Goal: Task Accomplishment & Management: Manage account settings

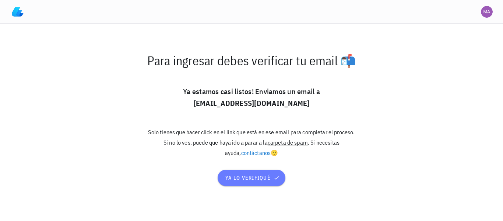
drag, startPoint x: 248, startPoint y: 181, endPoint x: 236, endPoint y: 112, distance: 70.7
click at [236, 112] on div "Para ingresar debes verificar tu email 📬 Ya estamos casi listos! Enviamos un em…" at bounding box center [251, 122] width 221 height 147
click at [246, 169] on button "ya lo verifiqué" at bounding box center [251, 177] width 67 height 16
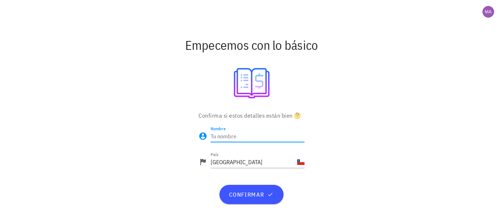
click at [226, 139] on input "Nombre" at bounding box center [258, 136] width 94 height 12
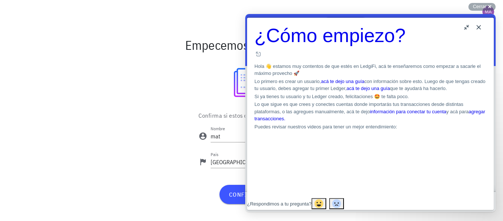
click at [477, 26] on button "Close" at bounding box center [479, 27] width 12 height 12
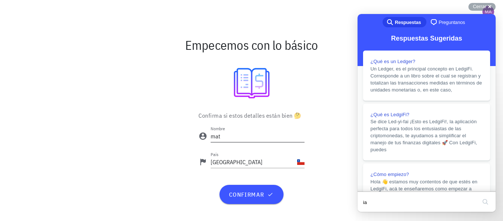
click at [249, 144] on div "Nombre mat" at bounding box center [258, 140] width 94 height 20
click at [249, 138] on input "mat" at bounding box center [258, 136] width 94 height 12
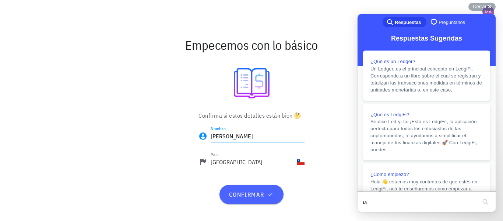
type input "[PERSON_NAME]"
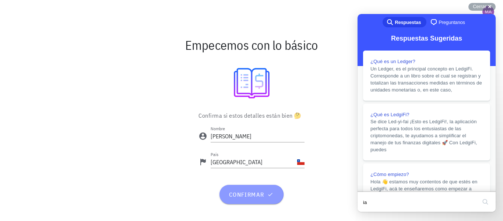
click at [249, 203] on button "confirmar" at bounding box center [251, 193] width 64 height 19
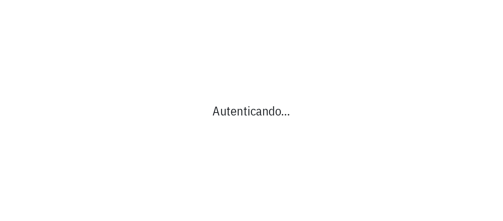
drag, startPoint x: 293, startPoint y: 90, endPoint x: 271, endPoint y: 51, distance: 44.2
click at [291, 86] on div "Autenticando…" at bounding box center [251, 110] width 503 height 221
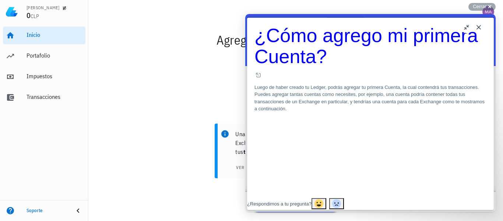
click at [482, 28] on button "Close" at bounding box center [479, 27] width 12 height 12
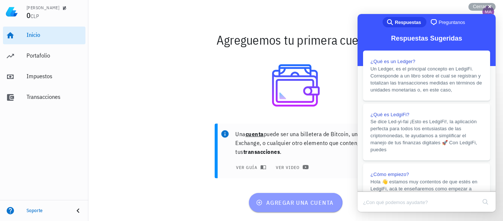
click at [320, 196] on button "agregar una cuenta" at bounding box center [295, 202] width 93 height 19
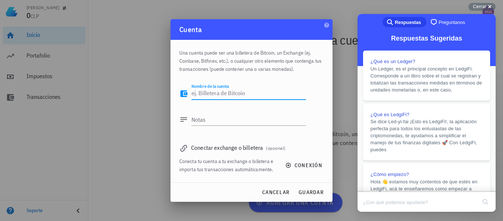
click at [242, 93] on textarea "Nombre de la cuenta" at bounding box center [248, 94] width 114 height 12
type textarea "binance"
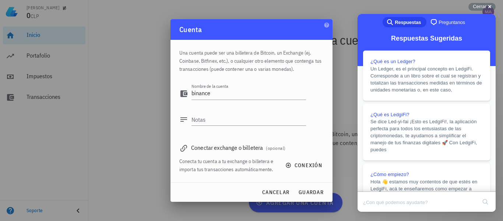
click at [242, 149] on div "Conectar exchange o billetera (opcional)" at bounding box center [251, 147] width 144 height 10
drag, startPoint x: 197, startPoint y: 147, endPoint x: 192, endPoint y: 148, distance: 5.3
click at [193, 148] on div "Conectar exchange o billetera (opcional)" at bounding box center [251, 147] width 144 height 10
click at [183, 151] on icon at bounding box center [183, 148] width 9 height 9
click at [303, 166] on span "conexión" at bounding box center [304, 165] width 35 height 7
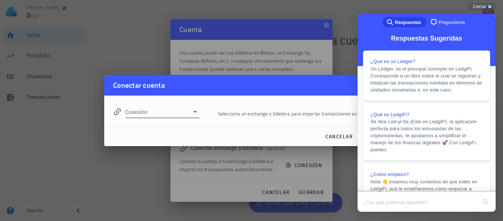
click at [149, 111] on input "Conexión" at bounding box center [157, 112] width 64 height 12
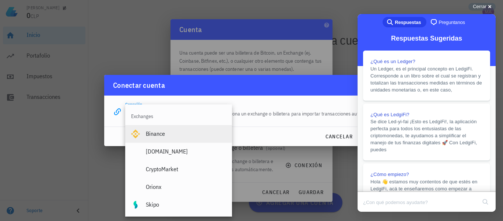
click at [168, 134] on div "Binance" at bounding box center [186, 133] width 80 height 7
type input "Binance"
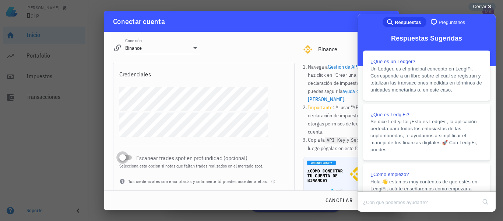
click at [124, 155] on div at bounding box center [122, 157] width 10 height 10
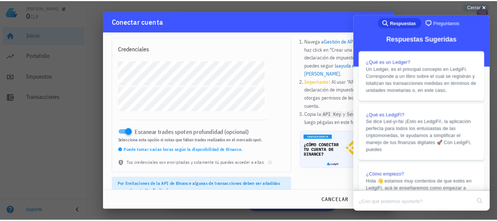
scroll to position [38, 0]
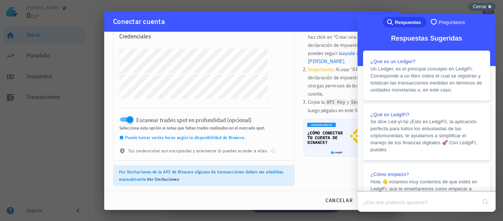
click at [482, 7] on span "Cerrar" at bounding box center [480, 7] width 14 height 6
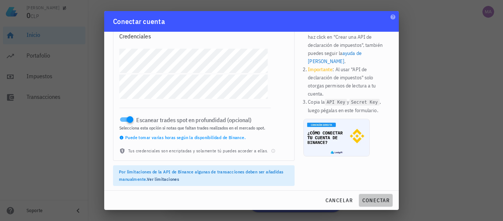
click at [383, 201] on span "conectar" at bounding box center [376, 200] width 28 height 7
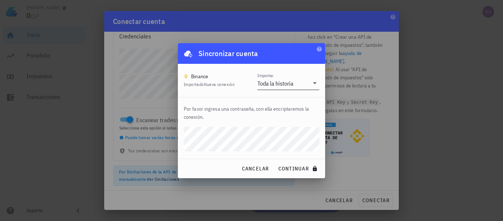
click at [280, 81] on div "Toda la historia" at bounding box center [275, 83] width 36 height 7
click at [306, 164] on button "continuar" at bounding box center [298, 168] width 47 height 13
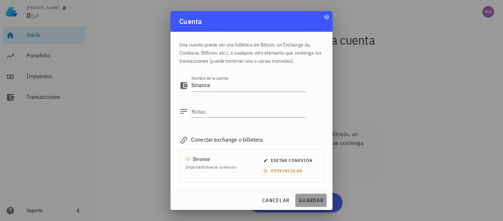
click at [314, 197] on span "guardar" at bounding box center [310, 200] width 25 height 7
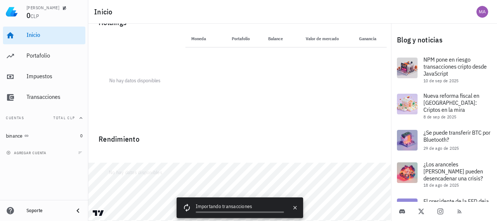
scroll to position [27, 0]
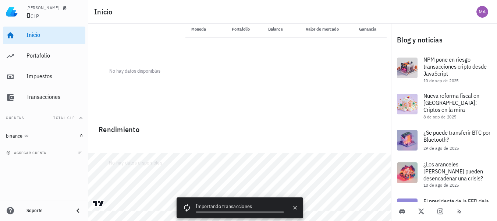
click at [221, 208] on div "Importando transacciones" at bounding box center [240, 206] width 88 height 9
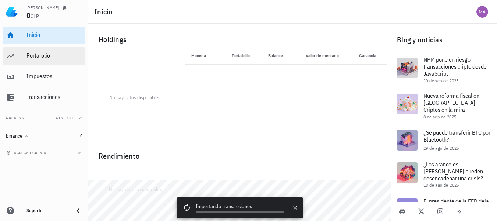
scroll to position [0, 0]
click at [52, 58] on div "Portafolio" at bounding box center [55, 55] width 56 height 7
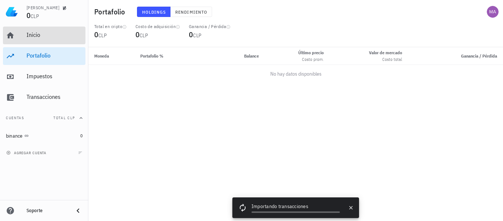
click at [55, 39] on div "Inicio" at bounding box center [55, 35] width 56 height 17
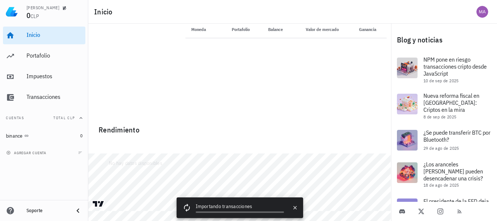
scroll to position [27, 0]
click at [213, 204] on div "Importando transacciones" at bounding box center [240, 206] width 88 height 9
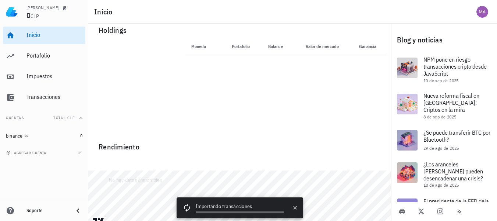
scroll to position [0, 0]
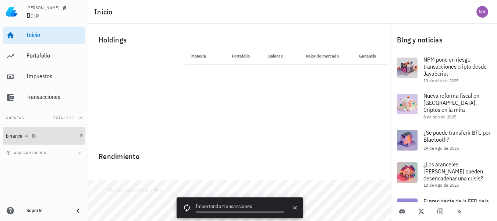
click at [18, 135] on div "binance" at bounding box center [14, 136] width 17 height 6
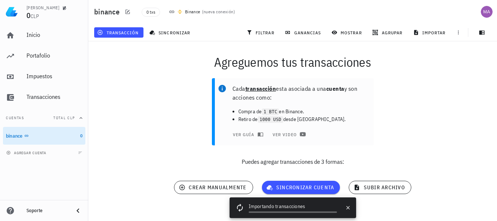
scroll to position [16, 0]
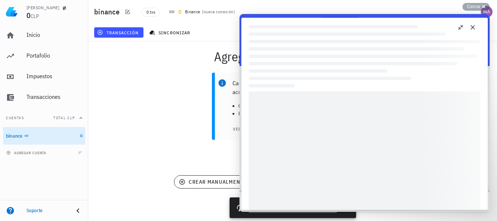
click at [473, 25] on button "Close" at bounding box center [473, 27] width 12 height 12
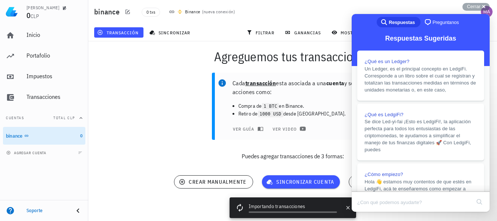
click at [316, 89] on p "Cada transacción esta asociada a una cuenta y son acciones como:" at bounding box center [300, 87] width 135 height 18
click at [472, 4] on span "Cerrar" at bounding box center [474, 7] width 14 height 6
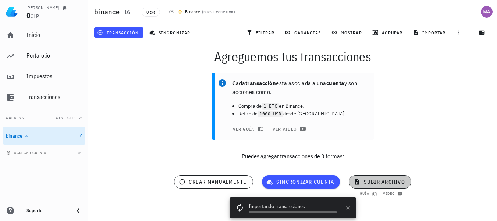
click at [395, 180] on span "subir archivo" at bounding box center [380, 181] width 50 height 7
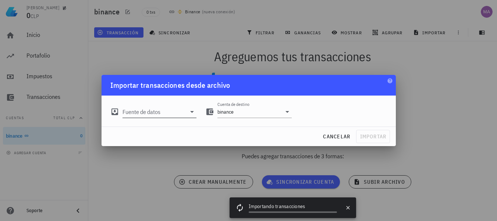
click at [166, 110] on input "Fuente de datos" at bounding box center [155, 112] width 64 height 12
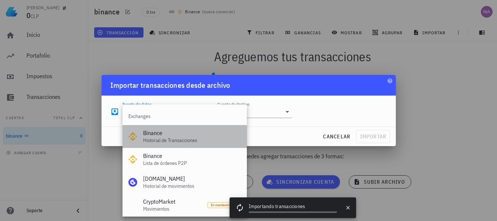
click at [191, 135] on div "Binance" at bounding box center [192, 132] width 98 height 7
type input "Binance"
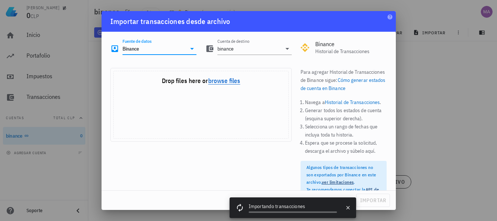
click at [225, 81] on button "browse files" at bounding box center [224, 81] width 32 height 7
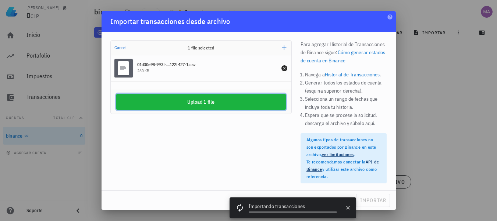
scroll to position [35, 0]
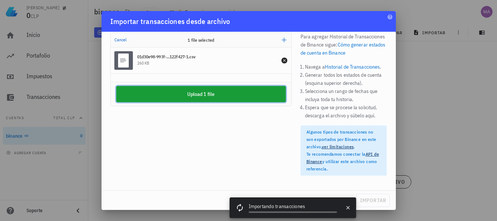
click at [206, 97] on button "Upload 1 file" at bounding box center [201, 94] width 170 height 16
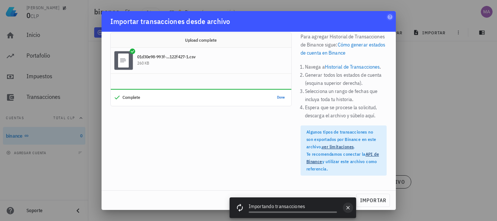
click at [350, 204] on icon "button" at bounding box center [348, 207] width 6 height 6
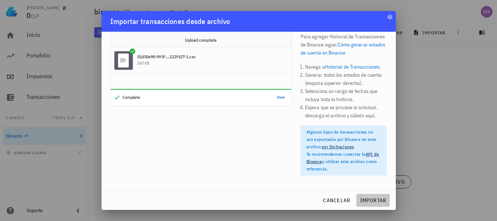
click at [362, 198] on span "importar" at bounding box center [373, 200] width 27 height 7
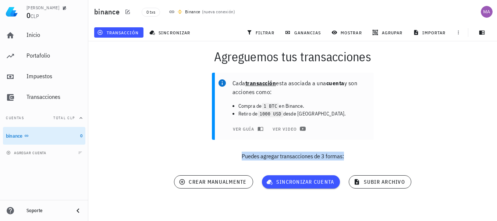
drag, startPoint x: 353, startPoint y: 156, endPoint x: 224, endPoint y: 152, distance: 128.9
click at [224, 152] on p "Puedes agregar transacciones de 3 formas:" at bounding box center [292, 155] width 409 height 9
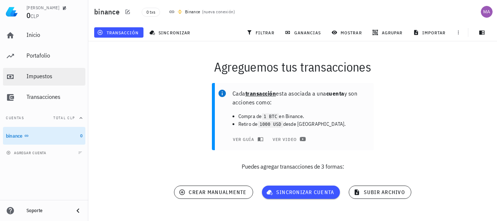
scroll to position [0, 0]
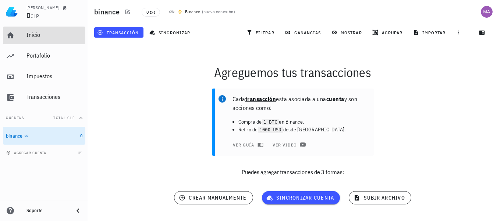
click at [33, 38] on div "Inicio" at bounding box center [55, 34] width 56 height 7
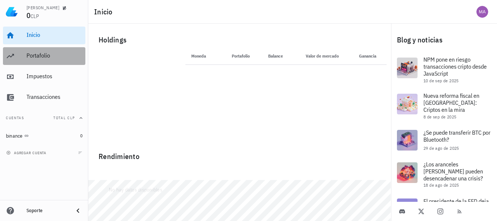
click at [50, 58] on div "Portafolio" at bounding box center [55, 55] width 56 height 7
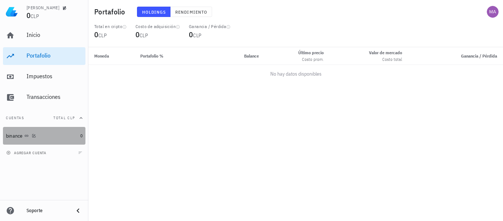
click at [40, 134] on div "binance" at bounding box center [41, 135] width 71 height 7
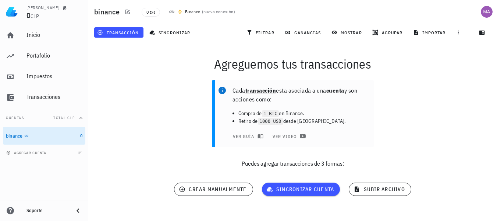
scroll to position [16, 0]
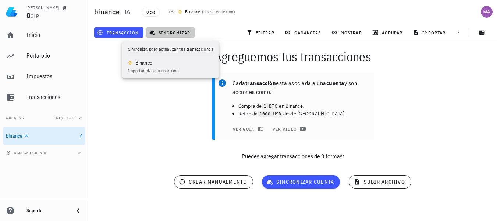
click at [173, 36] on button "sincronizar" at bounding box center [171, 32] width 49 height 10
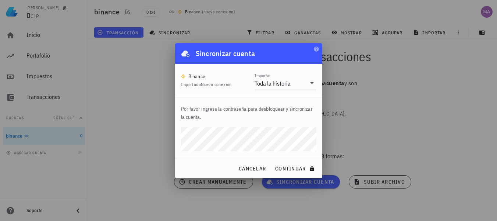
click at [337, 63] on div at bounding box center [248, 110] width 497 height 221
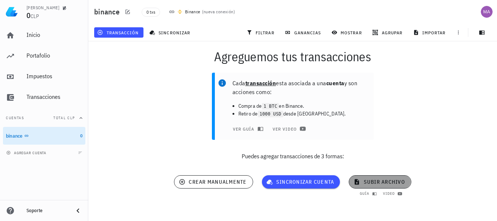
click at [377, 180] on span "subir archivo" at bounding box center [380, 181] width 50 height 7
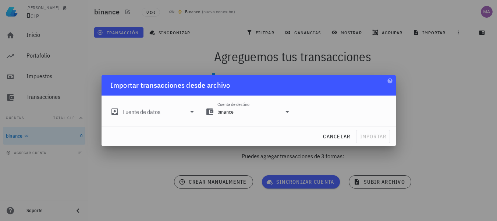
click at [190, 112] on icon at bounding box center [192, 111] width 9 height 9
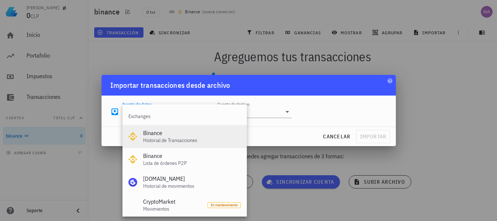
click at [190, 132] on div "Binance" at bounding box center [192, 132] width 98 height 7
type input "Binance"
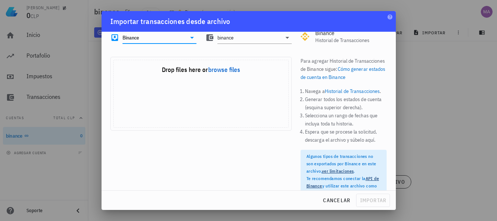
scroll to position [0, 0]
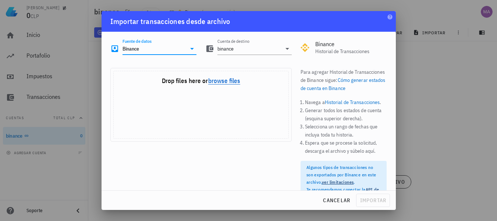
click at [226, 78] on button "browse files" at bounding box center [224, 81] width 32 height 7
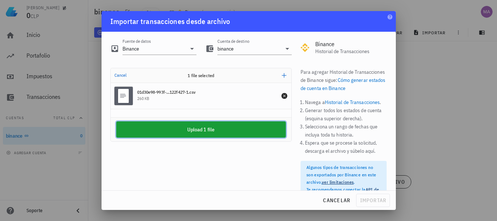
click at [251, 128] on button "Upload 1 file" at bounding box center [201, 129] width 170 height 16
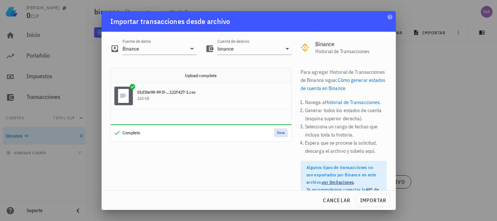
scroll to position [35, 0]
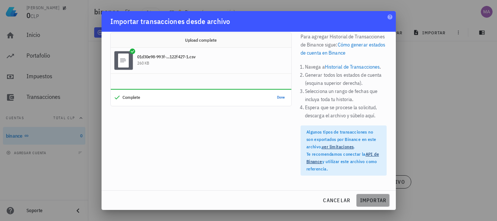
click at [377, 196] on button "importar" at bounding box center [373, 199] width 34 height 13
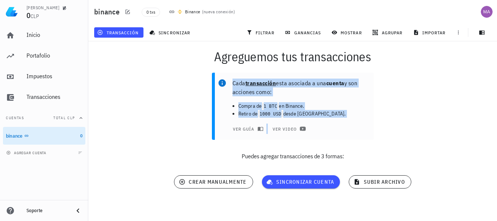
drag, startPoint x: 230, startPoint y: 81, endPoint x: 380, endPoint y: 142, distance: 161.5
click at [379, 141] on div "Cada transacción esta asociada a una cuenta y son acciones como: Compra de 1 BT…" at bounding box center [293, 119] width 418 height 102
click at [381, 144] on div "Cada transacción esta asociada a una cuenta y son acciones como: Compra de 1 BT…" at bounding box center [293, 119] width 418 height 102
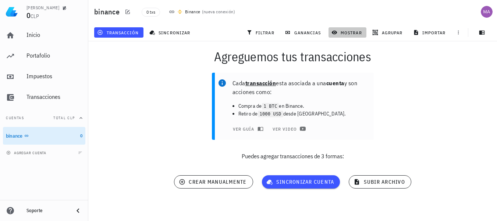
click at [356, 36] on button "mostrar" at bounding box center [348, 32] width 38 height 10
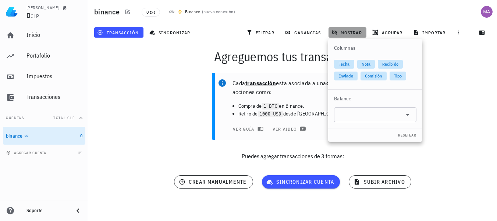
click at [356, 36] on button "mostrar" at bounding box center [348, 32] width 38 height 10
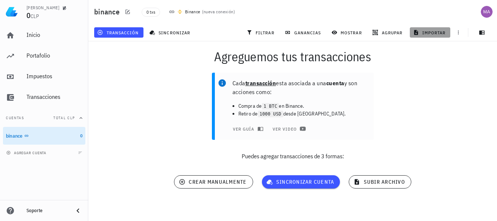
click at [422, 31] on span "importar" at bounding box center [430, 32] width 31 height 6
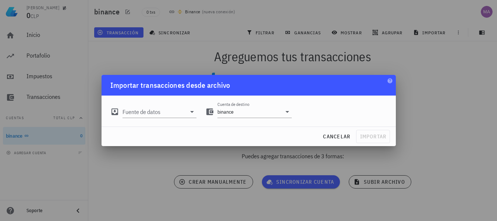
drag, startPoint x: 292, startPoint y: 56, endPoint x: 239, endPoint y: 56, distance: 52.3
click at [291, 56] on div at bounding box center [248, 110] width 497 height 221
click at [174, 34] on div at bounding box center [248, 110] width 497 height 221
click at [340, 130] on button "cancelar" at bounding box center [337, 136] width 34 height 13
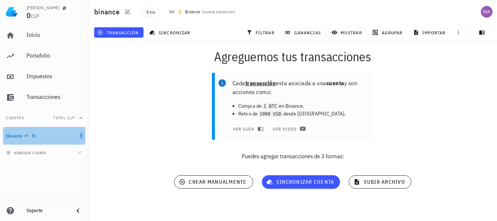
click at [80, 133] on span "0" at bounding box center [81, 136] width 2 height 6
click at [35, 135] on icon "button" at bounding box center [33, 135] width 3 height 3
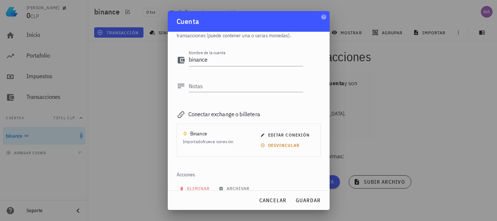
scroll to position [36, 0]
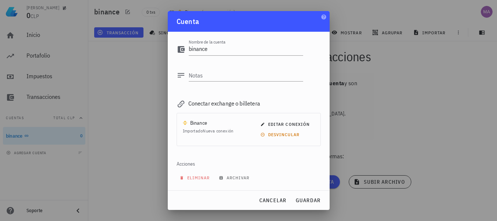
click at [375, 127] on div at bounding box center [248, 110] width 497 height 221
click at [328, 20] on div "Cuenta" at bounding box center [249, 21] width 162 height 21
click at [344, 137] on div at bounding box center [248, 110] width 497 height 221
click at [283, 194] on div "cancelar guardar" at bounding box center [249, 199] width 162 height 19
click at [283, 197] on span "cancelar" at bounding box center [273, 200] width 28 height 7
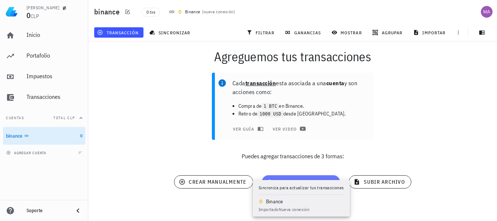
click at [278, 184] on span "sincronizar cuenta" at bounding box center [301, 181] width 67 height 7
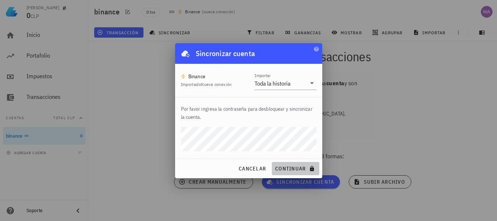
click at [296, 165] on span "continuar" at bounding box center [295, 168] width 41 height 7
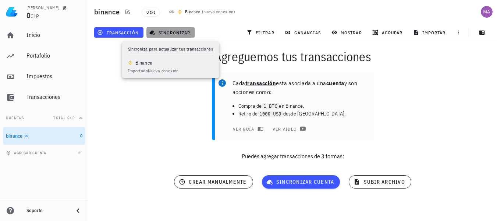
click at [162, 35] on button "sincronizar" at bounding box center [171, 32] width 49 height 10
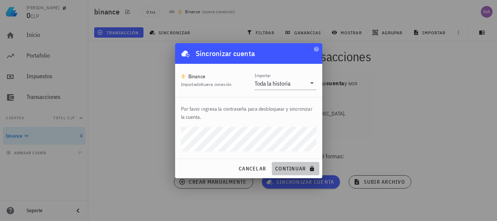
click at [280, 169] on span "continuar" at bounding box center [295, 168] width 41 height 7
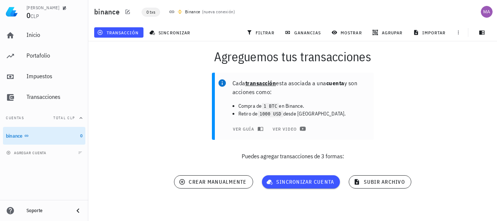
click at [148, 15] on span "0 txs" at bounding box center [151, 12] width 9 height 8
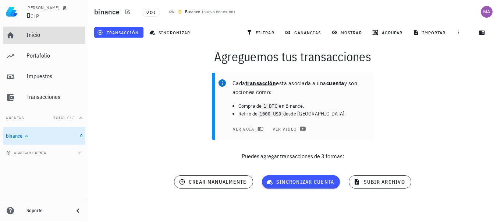
click at [37, 34] on div "Inicio" at bounding box center [55, 34] width 56 height 7
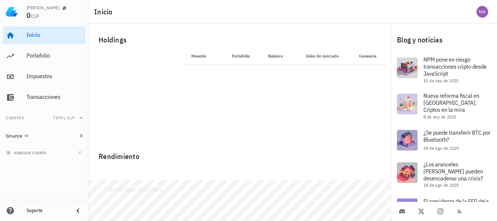
click at [40, 148] on div "agregar cuenta" at bounding box center [44, 152] width 88 height 16
click at [39, 154] on span "agregar cuenta" at bounding box center [27, 152] width 39 height 5
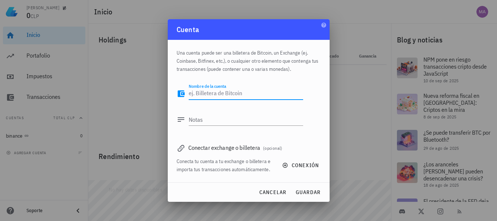
click at [212, 91] on textarea "Nombre de la cuenta" at bounding box center [246, 94] width 114 height 12
type textarea "binance"
click at [302, 189] on span "guardar" at bounding box center [308, 191] width 25 height 7
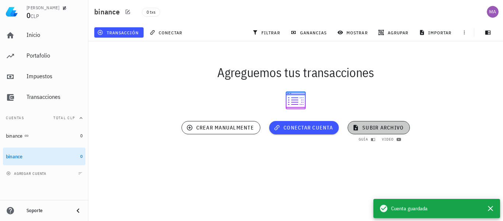
click at [356, 128] on icon "button" at bounding box center [355, 127] width 7 height 9
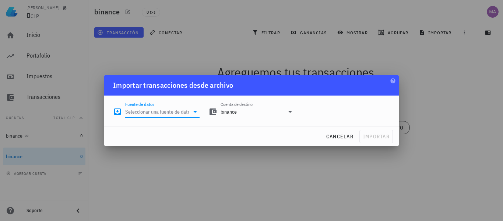
click at [172, 112] on input "Fuente de datos" at bounding box center [157, 112] width 64 height 12
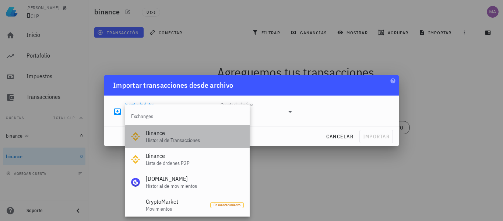
click at [183, 136] on div "Binance" at bounding box center [195, 132] width 98 height 7
type input "Binance"
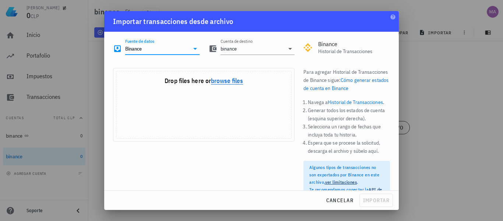
click at [230, 80] on button "browse files" at bounding box center [227, 81] width 32 height 7
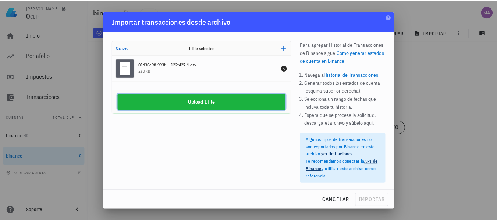
scroll to position [35, 0]
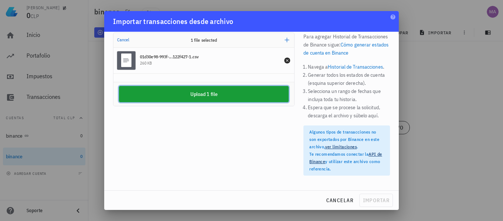
click at [235, 97] on button "Upload 1 file" at bounding box center [204, 94] width 170 height 16
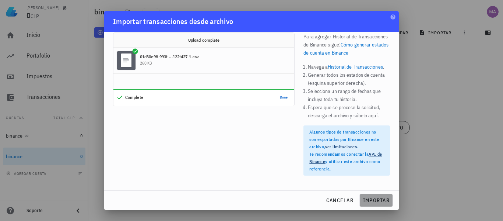
click at [376, 200] on span "importar" at bounding box center [376, 200] width 27 height 7
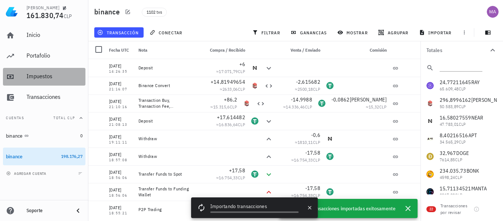
click at [56, 70] on div "Impuestos" at bounding box center [55, 76] width 56 height 17
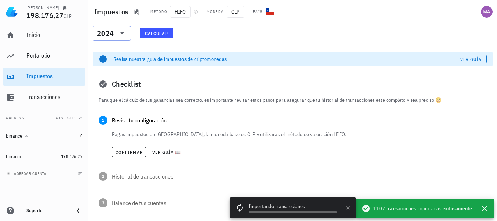
click at [124, 35] on icon at bounding box center [122, 33] width 9 height 9
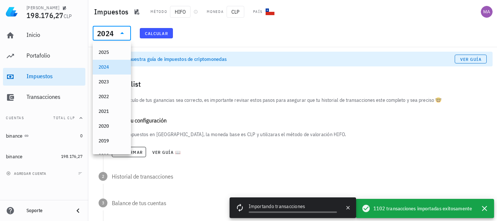
click at [124, 35] on icon at bounding box center [122, 33] width 9 height 9
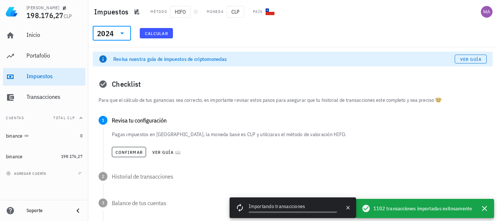
click at [149, 33] on span "Calcular" at bounding box center [157, 34] width 24 height 6
click at [491, 207] on button "button" at bounding box center [484, 207] width 13 height 13
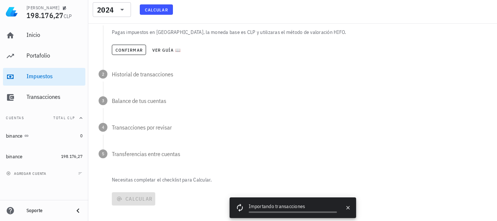
scroll to position [112, 0]
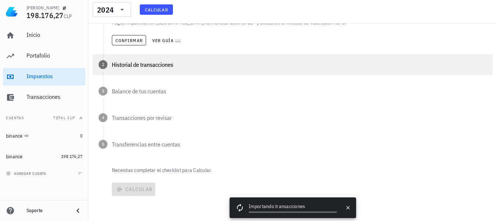
click at [127, 68] on div "2 Historial de transacciones" at bounding box center [293, 64] width 400 height 21
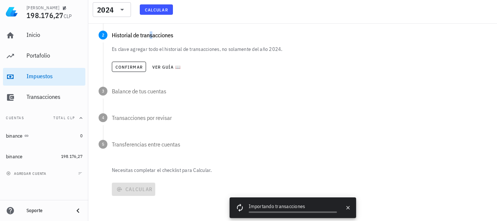
drag, startPoint x: 111, startPoint y: 49, endPoint x: 298, endPoint y: 49, distance: 186.7
click at [298, 49] on div "Es clave agregar todo el historial de transacciones, no solamente del año 2024.…" at bounding box center [298, 64] width 390 height 44
click at [298, 49] on p "Es clave agregar todo el historial de transacciones, no solamente del año 2024." at bounding box center [299, 48] width 375 height 7
click at [126, 67] on span "Confirmar" at bounding box center [129, 67] width 28 height 6
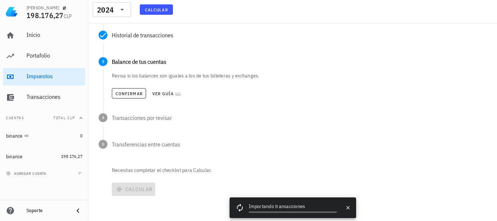
click at [134, 86] on div "Confirmar Ver guía 📖" at bounding box center [299, 93] width 375 height 16
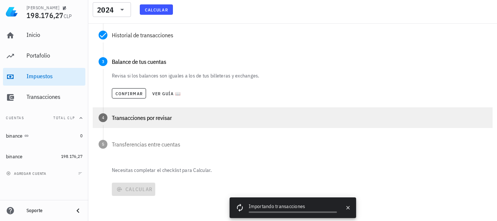
click at [131, 114] on div "Transacciones por revisar" at bounding box center [299, 117] width 375 height 6
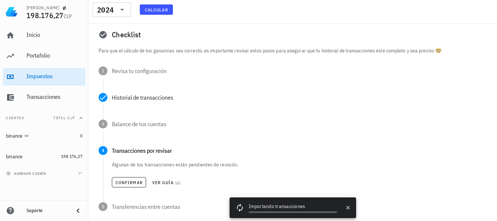
scroll to position [1, 0]
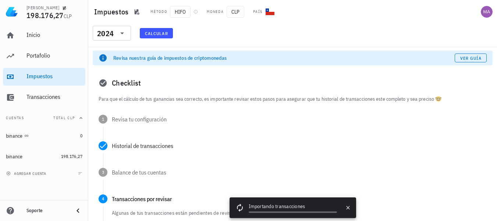
click at [129, 76] on div "Checklist" at bounding box center [293, 83] width 400 height 24
click at [127, 84] on div "Checklist" at bounding box center [293, 83] width 400 height 24
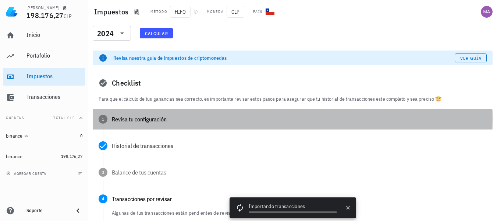
click at [108, 117] on div "1 Revisa tu configuración" at bounding box center [293, 119] width 400 height 21
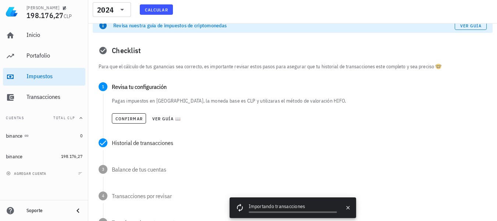
scroll to position [38, 0]
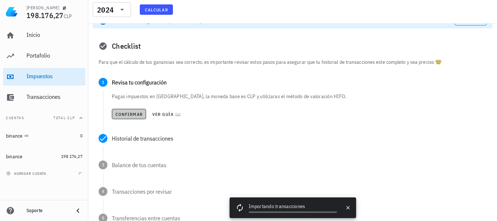
click at [129, 113] on span "Confirmar" at bounding box center [129, 114] width 28 height 6
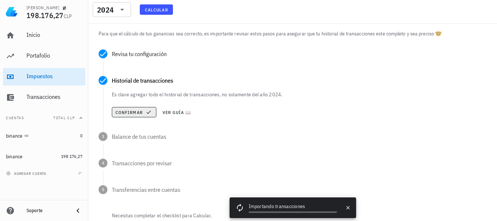
scroll to position [75, 0]
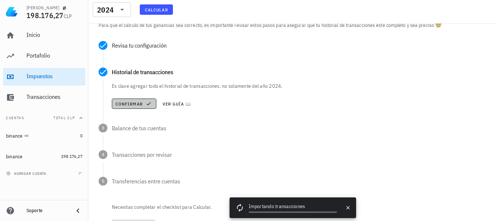
click at [131, 103] on span "Confirmar" at bounding box center [134, 104] width 38 height 6
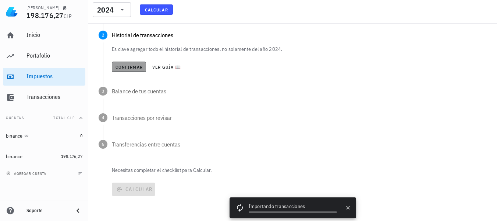
click at [127, 68] on span "Confirmar" at bounding box center [129, 67] width 28 height 6
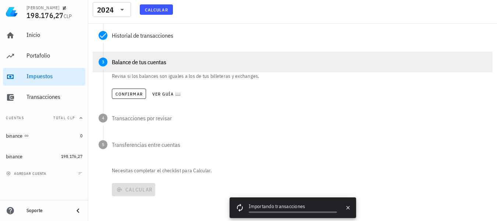
scroll to position [112, 0]
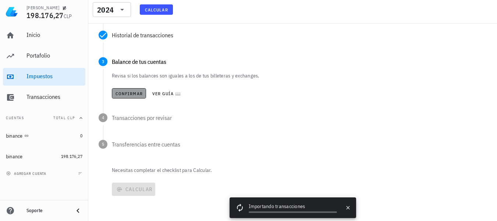
click at [127, 92] on span "Confirmar" at bounding box center [129, 94] width 28 height 6
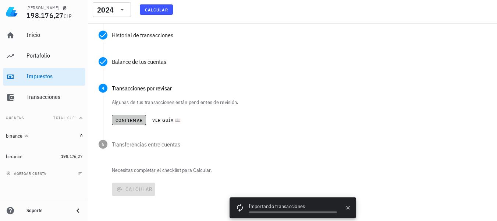
click at [125, 120] on span "Confirmar" at bounding box center [129, 120] width 28 height 6
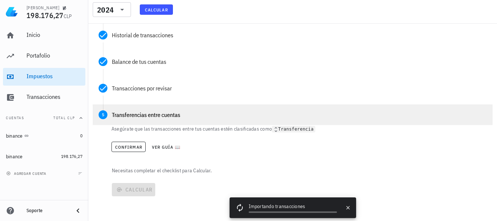
scroll to position [112, 0]
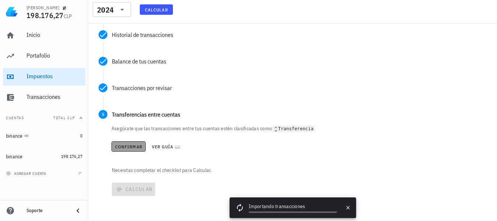
click at [130, 147] on span "Confirmar" at bounding box center [129, 147] width 28 height 6
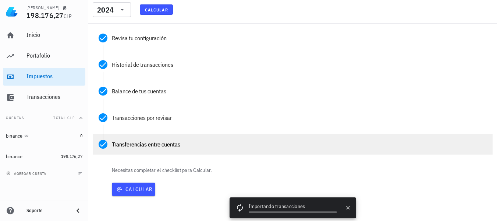
scroll to position [82, 0]
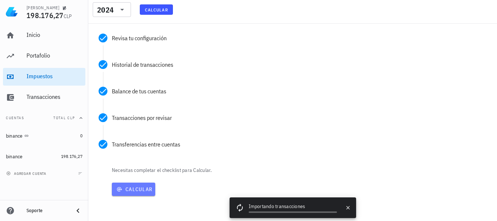
click at [137, 186] on span "Calcular" at bounding box center [134, 189] width 38 height 7
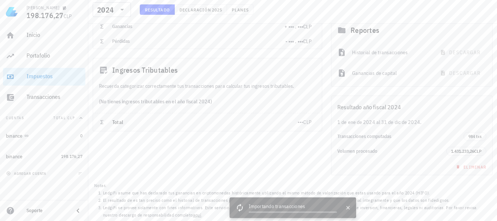
scroll to position [58, 0]
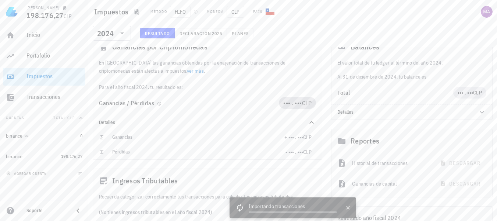
click at [302, 103] on span "CLP" at bounding box center [307, 102] width 10 height 7
click at [296, 105] on span "••• . •••" at bounding box center [292, 102] width 19 height 7
click at [434, 98] on div "Total" at bounding box center [396, 93] width 116 height 12
click at [478, 93] on span "CLP" at bounding box center [477, 92] width 9 height 7
drag, startPoint x: 436, startPoint y: 77, endPoint x: 331, endPoint y: 62, distance: 106.0
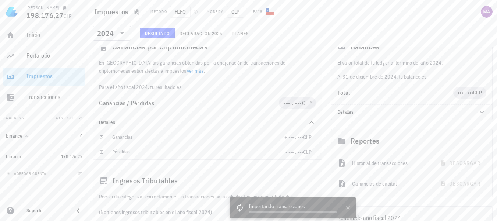
click at [331, 62] on div "Balances El valor total de tu ledger al término del año 2024. Al 31 de diciembr…" at bounding box center [412, 77] width 170 height 94
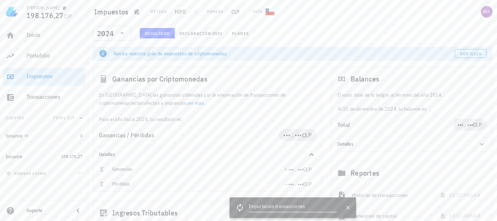
scroll to position [21, 0]
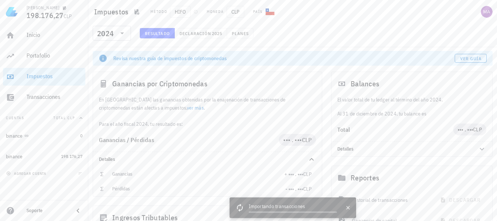
drag, startPoint x: 337, startPoint y: 102, endPoint x: 455, endPoint y: 101, distance: 117.8
click at [455, 101] on div "El valor total de tu ledger al término del año 2024. Al 31 de diciembre de 2024…" at bounding box center [412, 106] width 161 height 22
click at [455, 101] on p "El valor total de tu ledger al término del año 2024." at bounding box center [412, 99] width 149 height 8
click at [187, 36] on span "Declaración" at bounding box center [195, 34] width 32 height 6
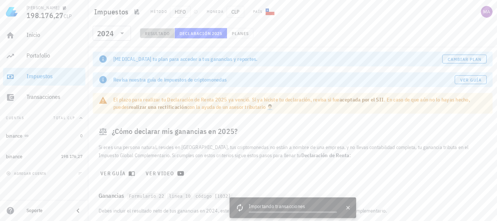
click at [152, 36] on button "Resultado" at bounding box center [157, 33] width 35 height 10
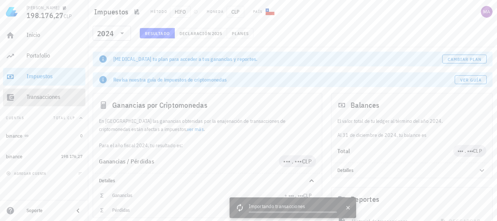
click at [60, 98] on div "Transacciones" at bounding box center [55, 96] width 56 height 7
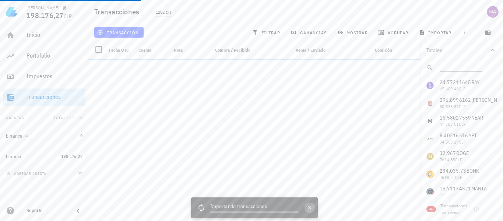
click at [306, 204] on button "button" at bounding box center [309, 207] width 10 height 10
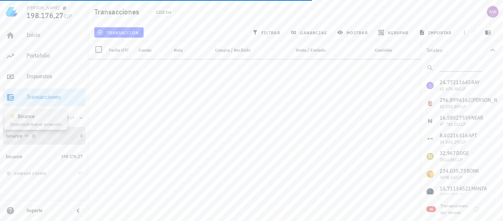
click at [27, 136] on icon at bounding box center [26, 135] width 4 height 4
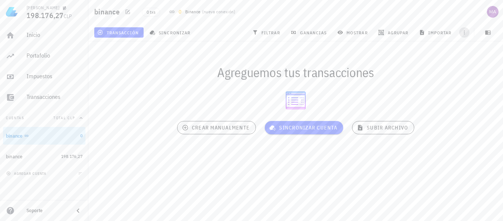
click at [468, 34] on span "button" at bounding box center [464, 32] width 10 height 6
click at [355, 36] on button "mostrar" at bounding box center [353, 32] width 38 height 10
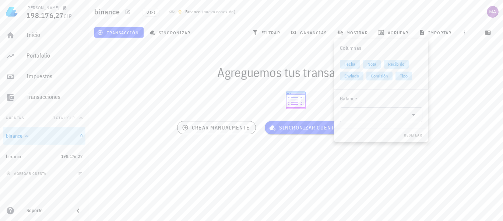
click at [241, 53] on div "Agreguemos tus transacciones sincronizar cuenta crear manualmente subir archivo" at bounding box center [295, 102] width 423 height 130
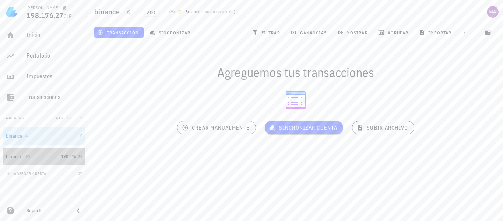
click at [43, 155] on div "binance" at bounding box center [32, 156] width 52 height 7
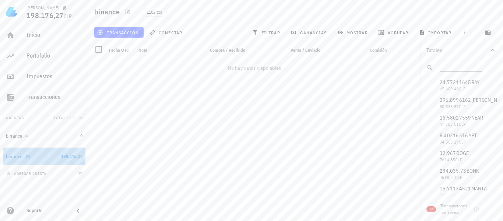
click at [58, 158] on link "binance 198.176,27" at bounding box center [44, 156] width 82 height 18
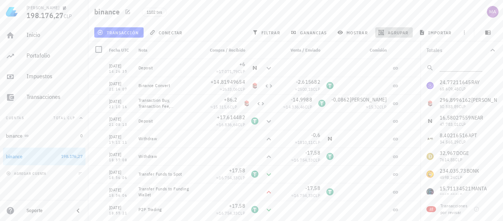
click at [384, 36] on button "agrupar" at bounding box center [394, 32] width 38 height 10
click at [383, 38] on div "agrupar" at bounding box center [394, 32] width 40 height 13
click at [294, 33] on icon "button" at bounding box center [293, 32] width 4 height 3
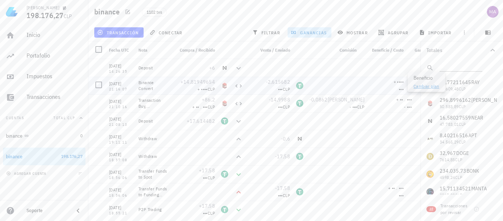
drag, startPoint x: 388, startPoint y: 83, endPoint x: 413, endPoint y: 91, distance: 26.7
click at [409, 91] on div "matias 198.176,27 CLP Inicio Portafolio Impuestos Transacciones Cuentas Total C…" at bounding box center [251, 110] width 503 height 221
click at [399, 82] on span "+ ••••" at bounding box center [399, 82] width 10 height 6
click at [415, 86] on link "Cambiar plan" at bounding box center [426, 86] width 26 height 6
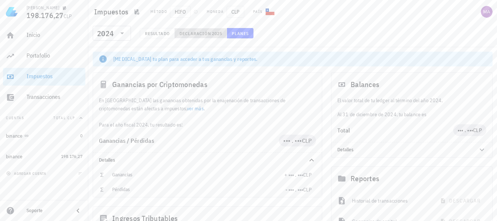
click at [211, 35] on span "Declaración" at bounding box center [195, 34] width 32 height 6
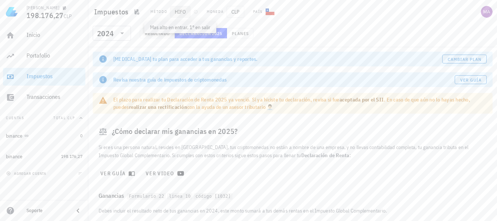
click at [184, 15] on span "HIFO" at bounding box center [180, 12] width 21 height 12
click at [470, 60] on span "Cambiar plan" at bounding box center [465, 59] width 35 height 6
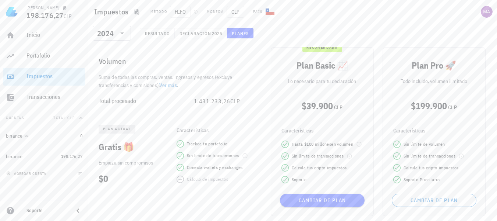
scroll to position [74, 0]
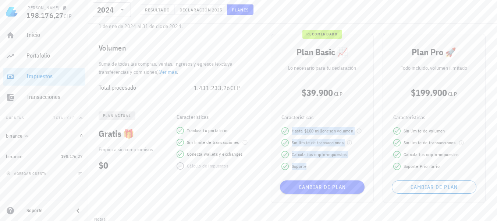
drag, startPoint x: 289, startPoint y: 131, endPoint x: 324, endPoint y: 164, distance: 48.2
click at [324, 164] on div "Hasta $ 100 millones en volumen Sin límite de transacciones Calcula tus cripto-…" at bounding box center [322, 148] width 91 height 43
click at [324, 164] on div "Soporte" at bounding box center [323, 165] width 82 height 7
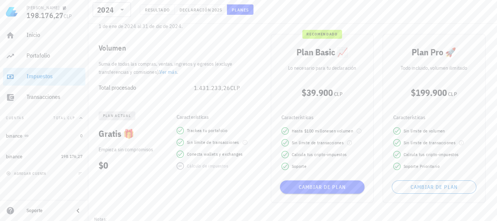
click at [324, 164] on div "Soporte" at bounding box center [323, 165] width 82 height 7
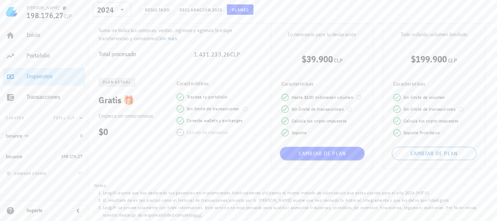
scroll to position [70, 0]
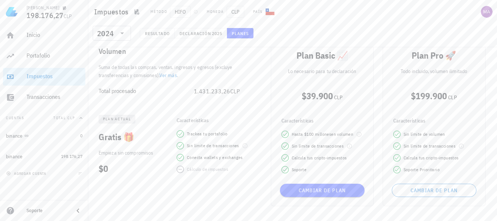
drag, startPoint x: 189, startPoint y: 88, endPoint x: 244, endPoint y: 88, distance: 55.2
click at [244, 88] on div "Total procesado 1.431.233,26 CLP" at bounding box center [169, 91] width 153 height 18
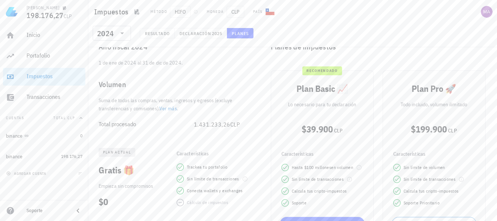
scroll to position [34, 0]
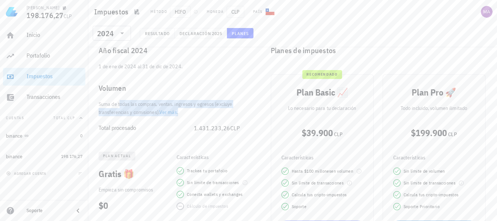
drag, startPoint x: 201, startPoint y: 113, endPoint x: 100, endPoint y: 102, distance: 102.2
click at [100, 102] on div "Suma de todas las compras, ventas, ingresos y egresos (excluye transferencias y…" at bounding box center [174, 108] width 162 height 16
click at [99, 102] on div "Suma de todas las compras, ventas, ingresos y egresos (excluye transferencias y…" at bounding box center [174, 108] width 162 height 16
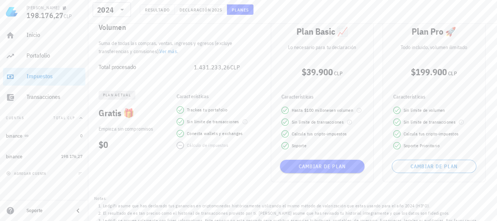
scroll to position [107, 0]
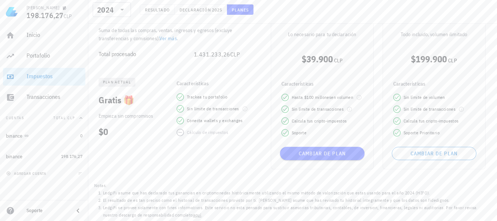
drag, startPoint x: 120, startPoint y: 128, endPoint x: 166, endPoint y: 118, distance: 46.8
click at [122, 124] on div "Empieza sin compromisos $0" at bounding box center [133, 125] width 80 height 26
drag, startPoint x: 173, startPoint y: 95, endPoint x: 222, endPoint y: 129, distance: 59.3
click at [221, 128] on div "Trackea tu portafolio Sin límite de transacciones Conecta wallets y exchanges C…" at bounding box center [214, 114] width 84 height 43
click at [222, 129] on div "Cálculo de impuestos" at bounding box center [207, 131] width 41 height 7
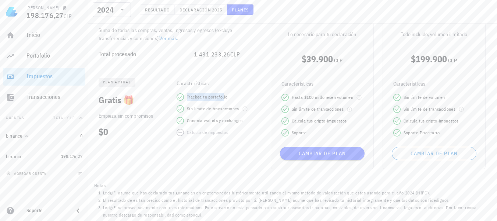
drag, startPoint x: 185, startPoint y: 94, endPoint x: 223, endPoint y: 94, distance: 38.3
click at [223, 94] on div "Trackea tu portafolio" at bounding box center [214, 96] width 75 height 7
click at [223, 94] on span "Trackea tu portafolio" at bounding box center [207, 96] width 40 height 7
drag, startPoint x: 183, startPoint y: 131, endPoint x: 224, endPoint y: 132, distance: 40.9
click at [224, 132] on div "Cálculo de impuestos" at bounding box center [214, 131] width 75 height 7
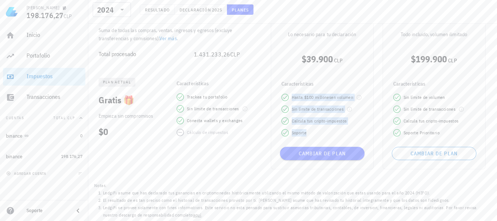
drag, startPoint x: 313, startPoint y: 129, endPoint x: 281, endPoint y: 92, distance: 48.6
click at [281, 93] on div "Características Hasta $ 100 millones en volumen Sin límite de transacciones Cal…" at bounding box center [322, 107] width 91 height 67
click at [281, 92] on div "Características Hasta $ 100 millones en volumen Sin límite de transacciones Cal…" at bounding box center [322, 107] width 91 height 67
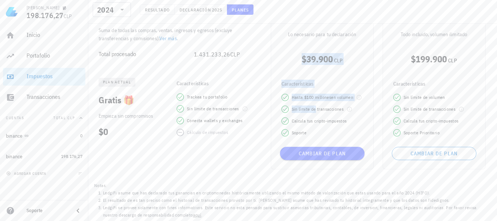
drag, startPoint x: 287, startPoint y: 61, endPoint x: 317, endPoint y: 110, distance: 57.3
click at [316, 109] on div "recomendado Plan Basic 📈 Lo necesario para tu declaración $39.900 CLP Caracterí…" at bounding box center [322, 74] width 91 height 134
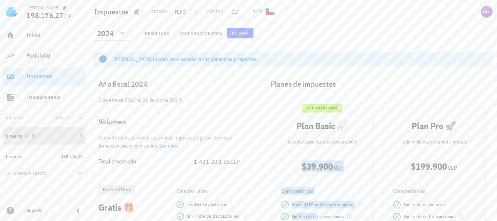
drag, startPoint x: 65, startPoint y: 132, endPoint x: 74, endPoint y: 134, distance: 9.1
click at [65, 132] on div "binance" at bounding box center [41, 135] width 71 height 7
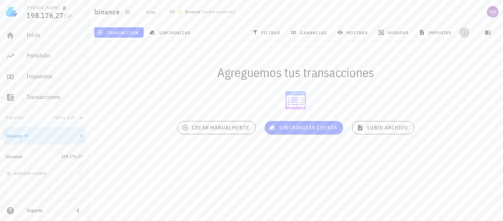
click at [462, 30] on icon "button" at bounding box center [464, 32] width 6 height 6
click at [26, 135] on icon at bounding box center [27, 135] width 4 height 2
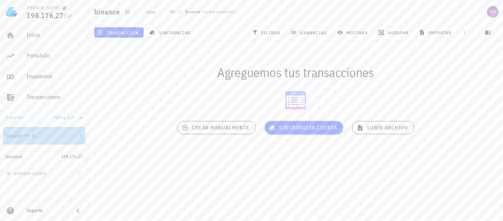
click at [67, 135] on div "binance" at bounding box center [41, 135] width 71 height 7
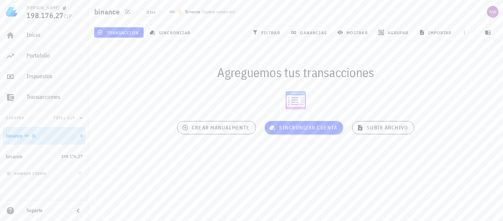
drag, startPoint x: 67, startPoint y: 135, endPoint x: 67, endPoint y: 130, distance: 4.5
click at [67, 134] on div "binance" at bounding box center [41, 135] width 71 height 7
click at [49, 33] on div "Inicio" at bounding box center [55, 34] width 56 height 7
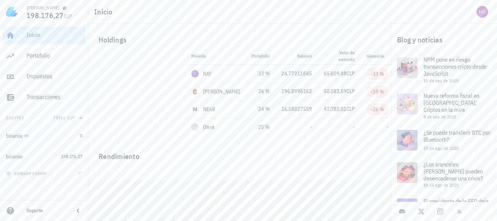
drag, startPoint x: 76, startPoint y: 13, endPoint x: 29, endPoint y: 14, distance: 47.1
click at [29, 14] on div "198.176,27 CLP" at bounding box center [55, 16] width 56 height 8
click at [70, 17] on span "CLP" at bounding box center [68, 16] width 8 height 7
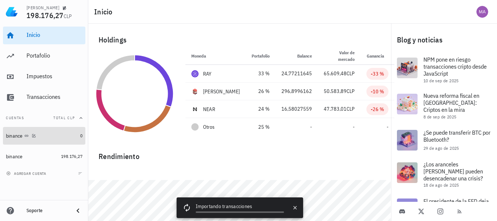
click at [46, 137] on div "binance" at bounding box center [41, 135] width 71 height 7
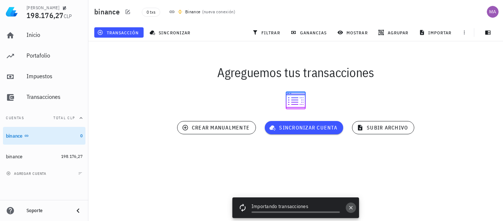
click at [349, 205] on icon "button" at bounding box center [351, 207] width 6 height 6
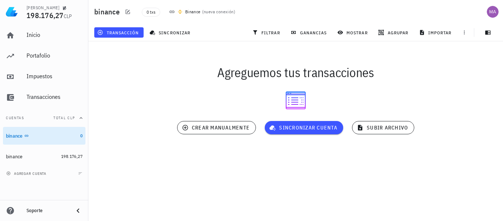
click at [170, 12] on icon at bounding box center [172, 12] width 6 height 6
click at [126, 11] on icon "button" at bounding box center [128, 12] width 6 height 6
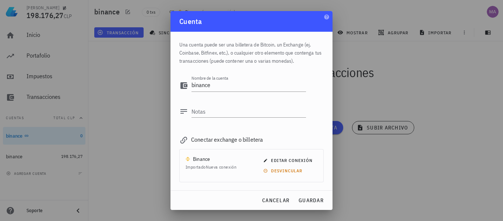
scroll to position [36, 0]
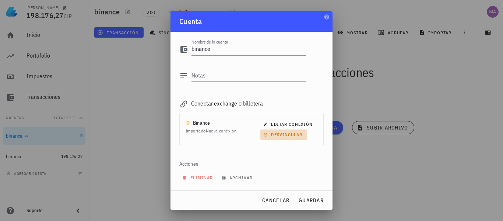
click at [270, 137] on span "desvincular" at bounding box center [284, 134] width 38 height 6
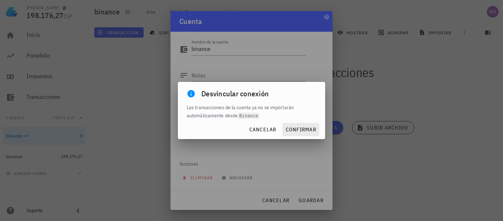
click at [281, 126] on div "cancelar confirmar" at bounding box center [251, 129] width 147 height 19
click at [290, 127] on span "confirmar" at bounding box center [300, 129] width 31 height 7
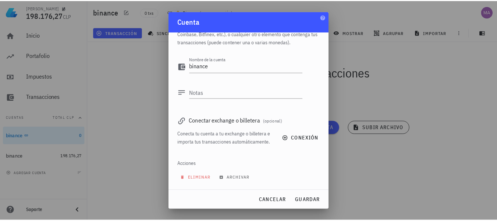
scroll to position [27, 0]
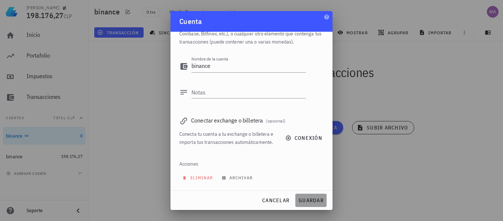
click at [306, 195] on button "guardar" at bounding box center [310, 199] width 31 height 13
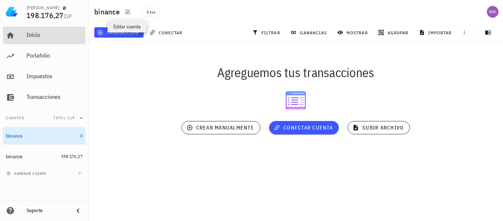
click at [47, 32] on div "Inicio" at bounding box center [55, 34] width 56 height 7
